Goal: Transaction & Acquisition: Purchase product/service

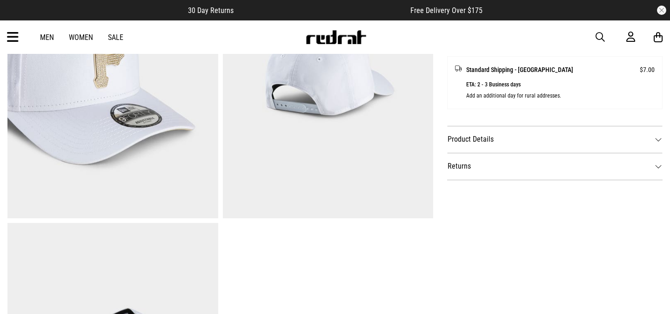
scroll to position [7, 0]
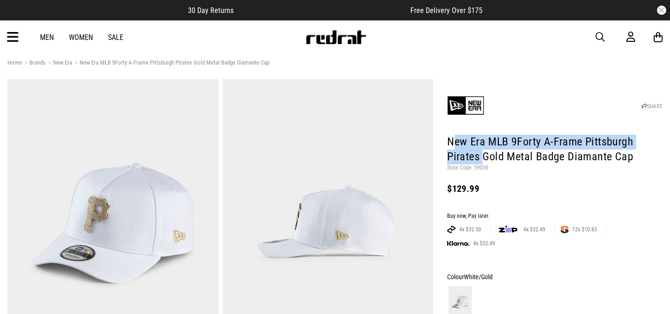
drag, startPoint x: 451, startPoint y: 140, endPoint x: 481, endPoint y: 158, distance: 35.1
click at [481, 158] on h1 "New Era MLB 9Forty A-Frame Pittsburgh Pirates Gold Metal Badge Diamante Cap" at bounding box center [554, 150] width 215 height 30
copy h1 "ew Era MLB 9Forty A-Frame Pittsburgh Pirates"
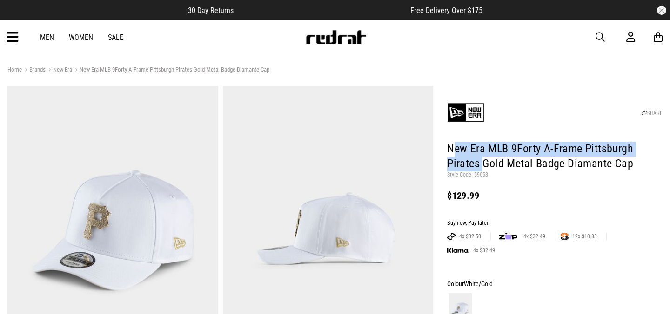
click at [601, 34] on span "button" at bounding box center [599, 37] width 9 height 11
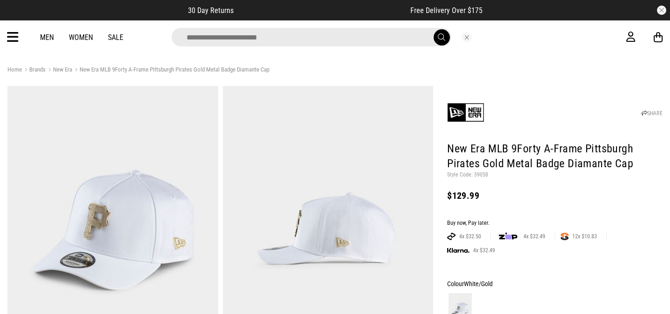
click at [250, 42] on input "search" at bounding box center [311, 37] width 279 height 19
type input "**********"
click at [433, 29] on button "submit" at bounding box center [441, 37] width 16 height 16
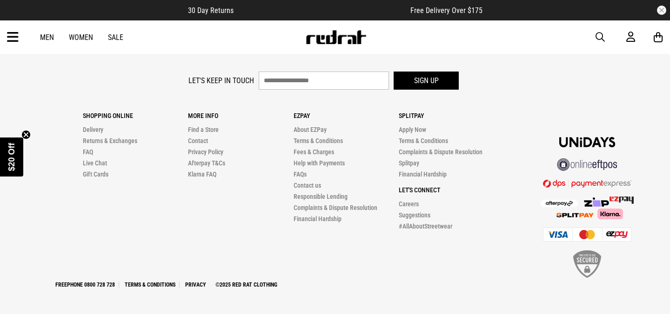
scroll to position [472, 0]
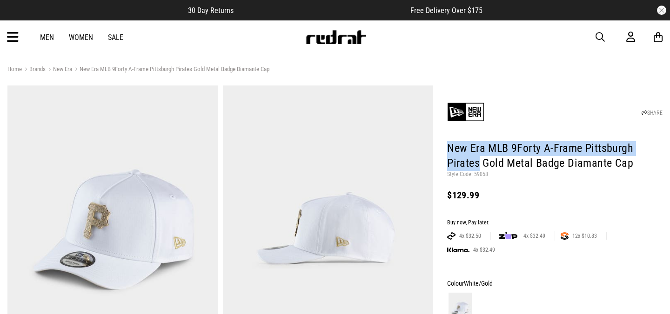
drag, startPoint x: 479, startPoint y: 163, endPoint x: 450, endPoint y: 146, distance: 33.5
click at [450, 146] on h1 "New Era MLB 9Forty A-Frame Pittsburgh Pirates Gold Metal Badge Diamante Cap" at bounding box center [554, 156] width 215 height 30
copy h1 "New Era MLB 9Forty A-Frame Pittsburgh Pirates"
click at [596, 37] on span "button" at bounding box center [599, 37] width 9 height 11
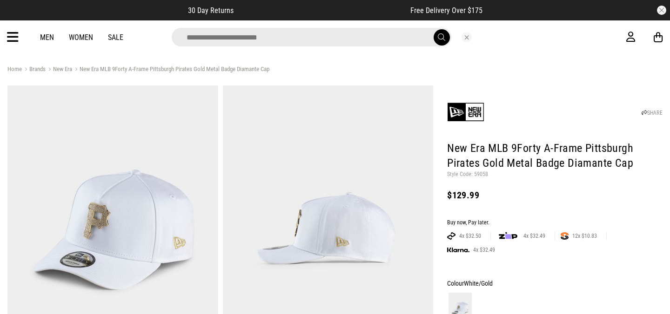
click at [255, 41] on input "search" at bounding box center [311, 37] width 279 height 19
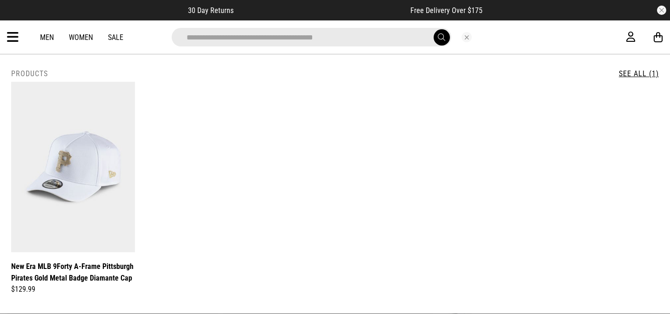
drag, startPoint x: 272, startPoint y: 37, endPoint x: 248, endPoint y: 35, distance: 23.8
click at [248, 35] on input "**********" at bounding box center [311, 37] width 279 height 19
type input "**********"
click at [433, 29] on button "submit" at bounding box center [441, 37] width 16 height 16
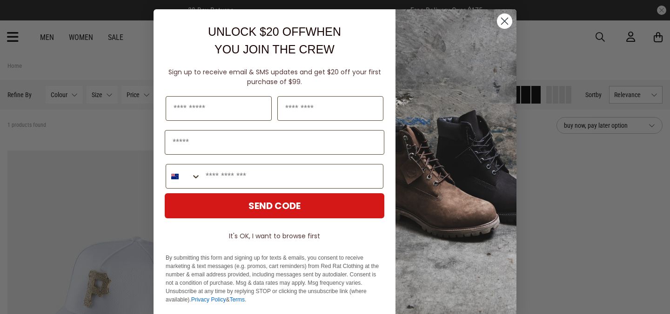
click at [98, 179] on div "Close dialog UNLOCK $20 OFF WHEN YOU JOIN THE CREW Sign up to receive email & S…" at bounding box center [335, 157] width 670 height 314
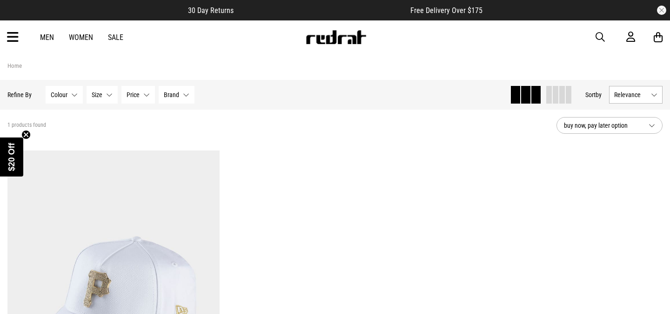
click at [46, 39] on link "Men" at bounding box center [47, 37] width 14 height 9
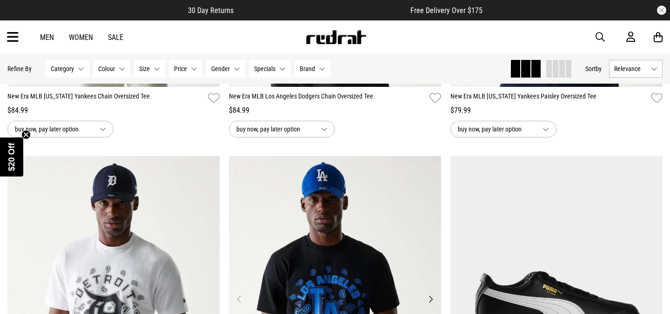
scroll to position [360, 0]
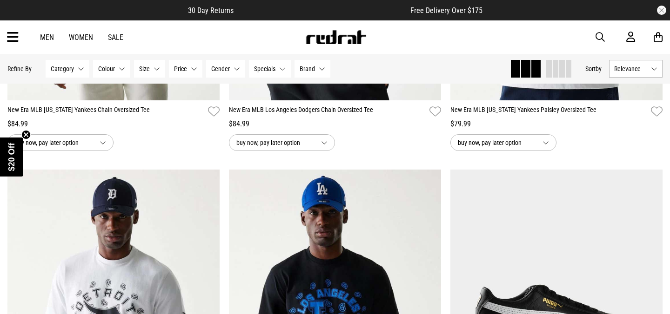
click at [84, 69] on button "Category None selected" at bounding box center [68, 69] width 44 height 18
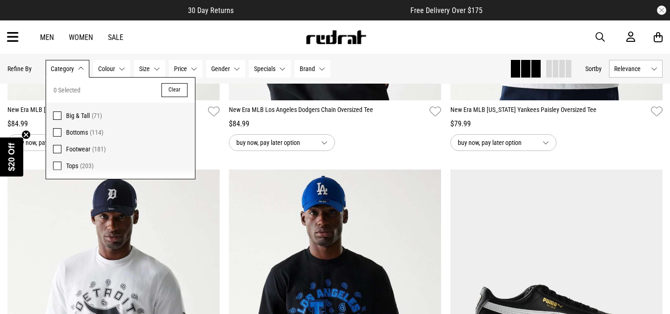
click at [396, 67] on div "Hide Refine s Refine By Filters Category None selected Category 0 Selected Clea…" at bounding box center [254, 69] width 495 height 20
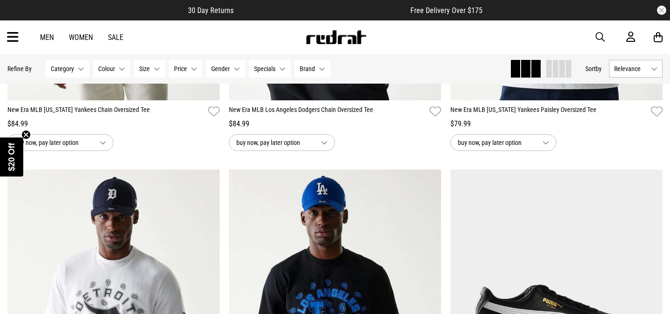
click at [285, 68] on button "Specials None selected" at bounding box center [270, 69] width 42 height 18
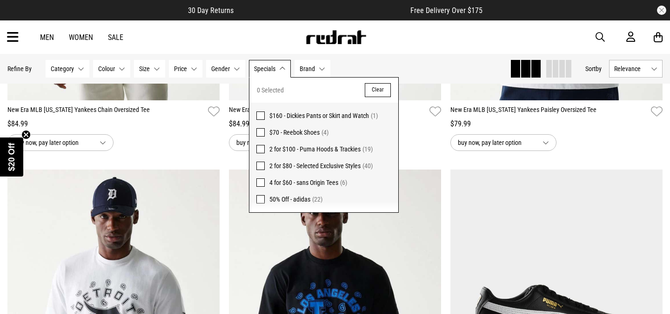
click at [321, 70] on button "Brand None selected" at bounding box center [312, 69] width 36 height 18
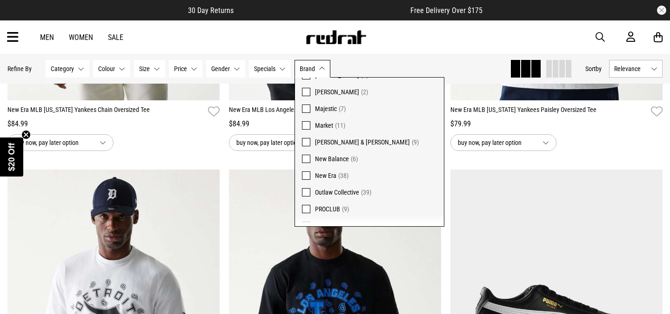
scroll to position [230, 0]
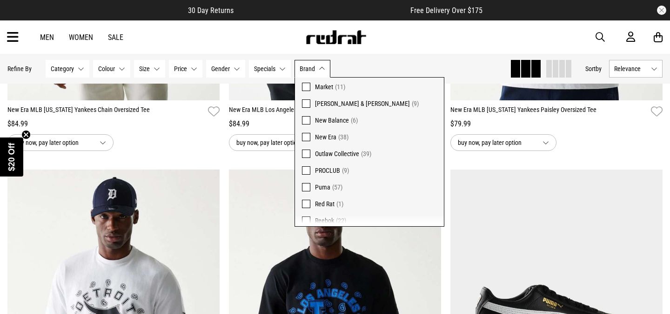
click at [308, 137] on span at bounding box center [306, 137] width 8 height 8
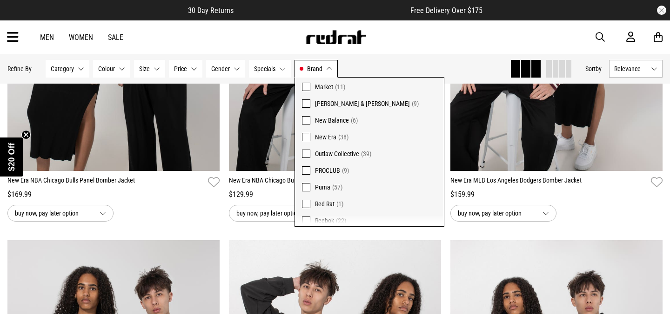
scroll to position [1239, 0]
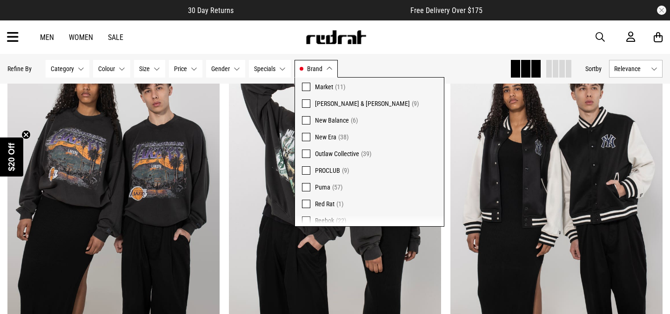
click at [461, 45] on div "Men Women Sale Sign in New Back Footwear Back Mens Back Womens Back Youth & Kid…" at bounding box center [335, 36] width 670 height 33
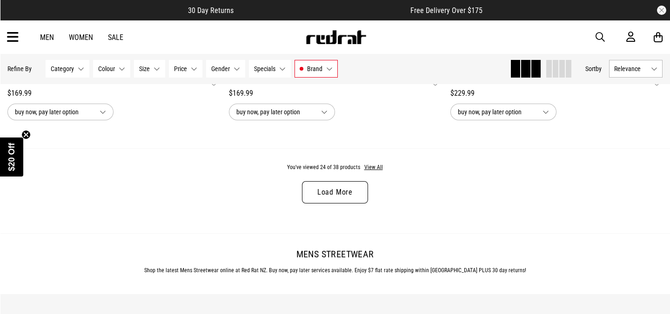
scroll to position [2992, 0]
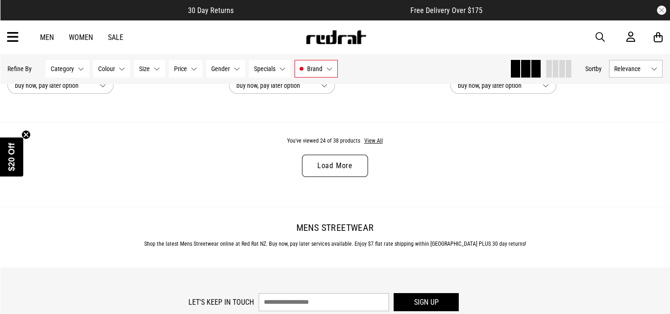
click at [347, 173] on link "Load More" at bounding box center [335, 166] width 66 height 22
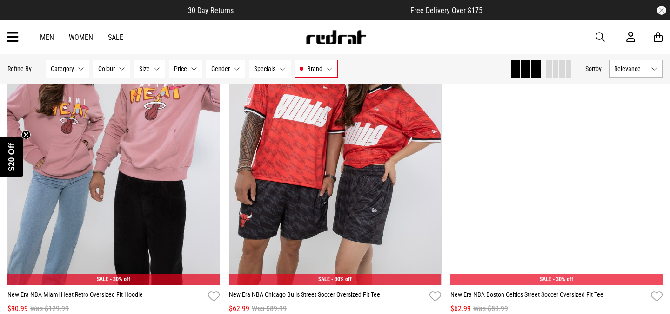
scroll to position [3471, 0]
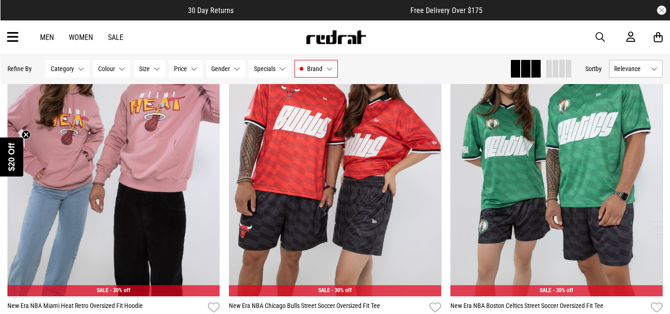
click at [597, 39] on span "button" at bounding box center [599, 37] width 9 height 11
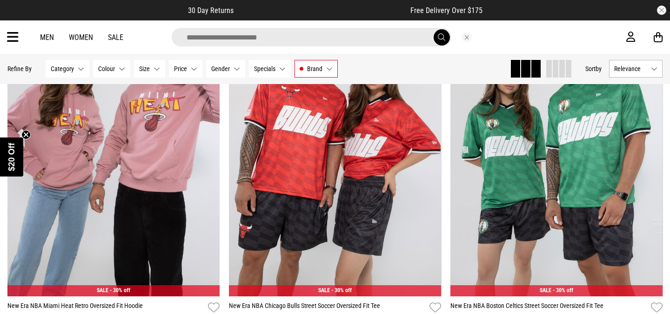
click at [224, 35] on input "search" at bounding box center [311, 37] width 279 height 19
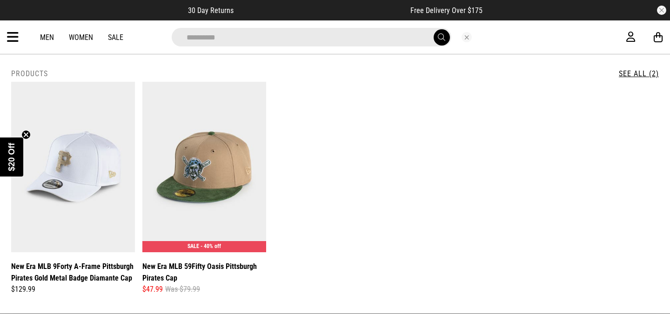
type input "**********"
click at [433, 29] on button "submit" at bounding box center [441, 37] width 16 height 16
